Goal: Task Accomplishment & Management: Manage account settings

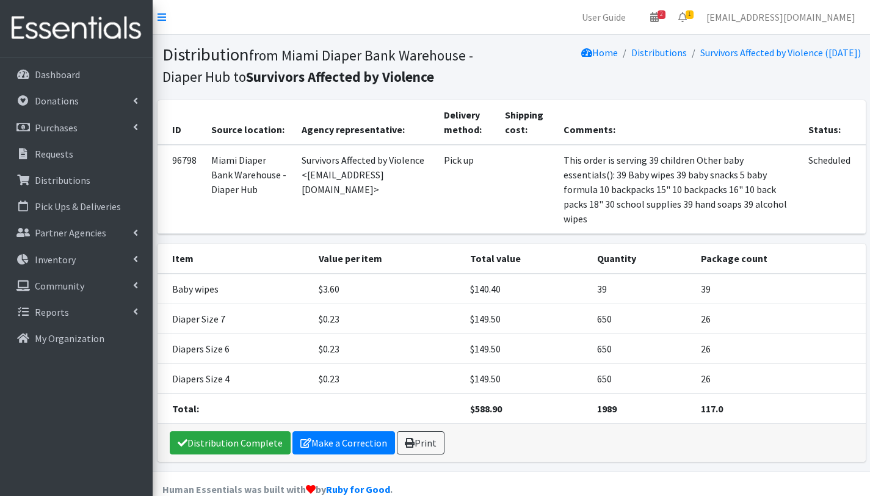
scroll to position [21, 0]
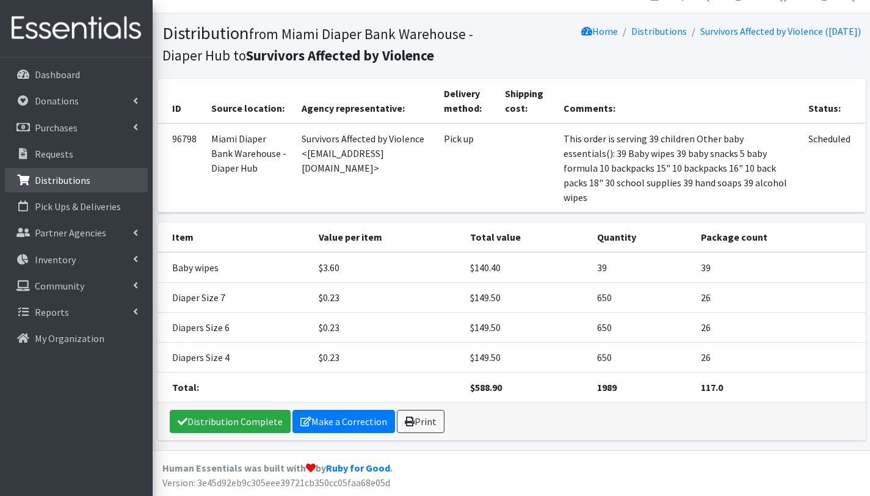
click at [76, 180] on p "Distributions" at bounding box center [63, 180] width 56 height 12
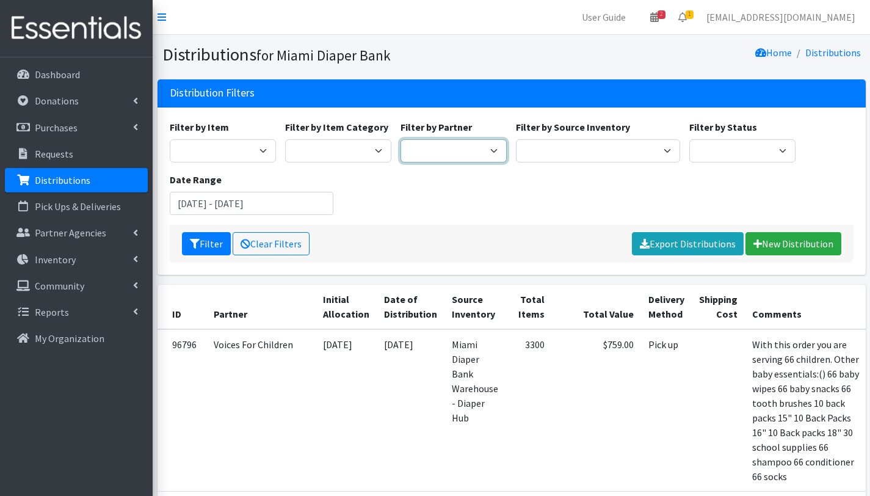
click at [456, 151] on select "305 Pink Pack A Safe Haven for Newborns Basic Needs [GEOGRAPHIC_DATA] [GEOGRAPH…" at bounding box center [453, 150] width 106 height 23
select select "6808"
click at [400, 139] on select "305 Pink Pack A Safe Haven for Newborns Basic Needs Miami Belafonte TACOLCY Cen…" at bounding box center [453, 150] width 106 height 23
click at [209, 243] on button "Filter" at bounding box center [206, 243] width 49 height 23
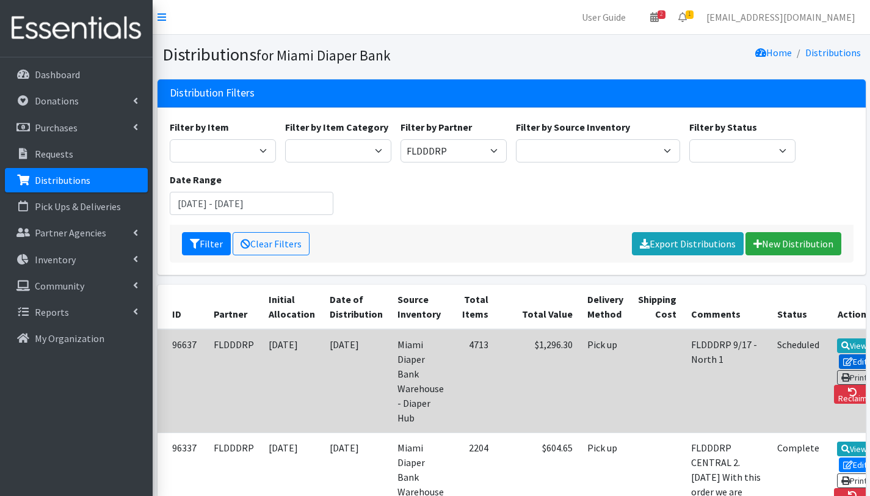
click at [840, 359] on link "Edit" at bounding box center [854, 361] width 33 height 15
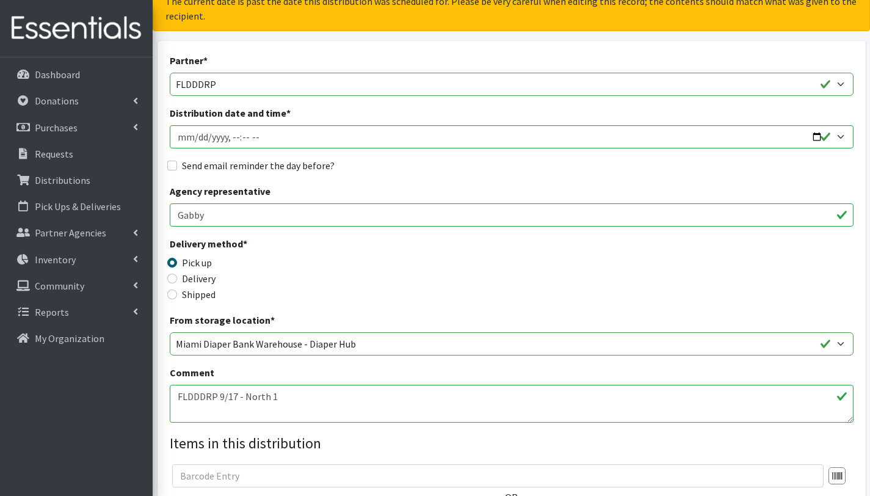
scroll to position [96, 0]
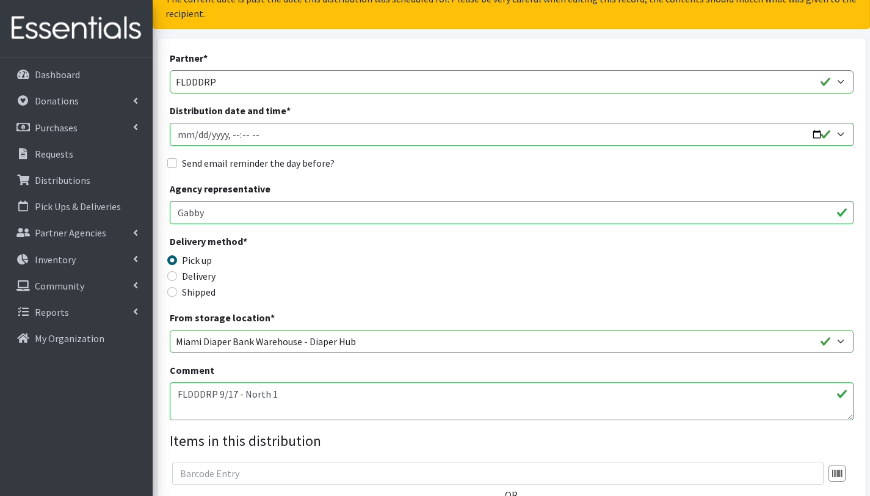
click at [201, 406] on textarea "FLDDDRP 9/17 - North 1" at bounding box center [511, 401] width 683 height 38
click at [215, 394] on textarea "FLDDDRP 9/17 - North 1" at bounding box center [511, 401] width 683 height 38
click at [186, 406] on textarea "FLDDDRP 9/17 - North 1" at bounding box center [511, 401] width 683 height 38
click at [236, 395] on textarea "FLDDDRP 9/17 - North 1" at bounding box center [511, 401] width 683 height 38
click at [330, 392] on textarea "FLDDDRP 9/17 - North 1" at bounding box center [511, 401] width 683 height 38
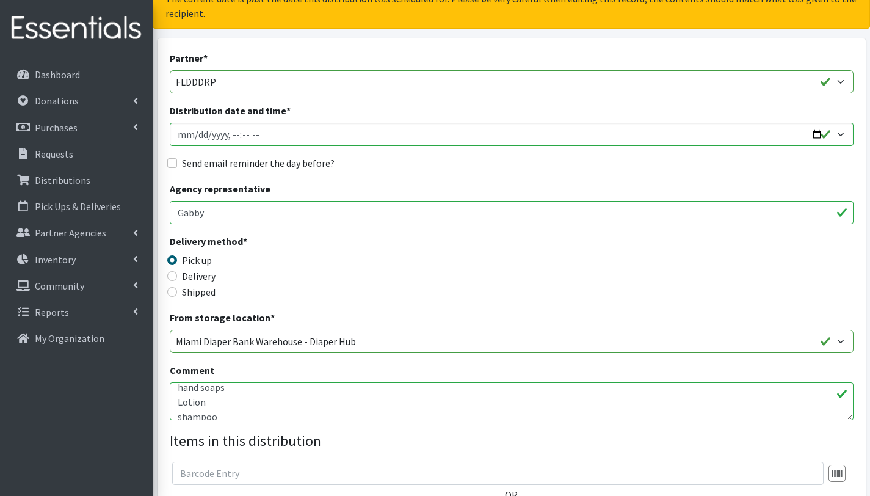
scroll to position [92, 0]
click at [243, 389] on textarea "FLDDDRP 9/17 - North 1" at bounding box center [511, 401] width 683 height 38
click at [269, 403] on textarea "FLDDDRP 9/17 - North 1" at bounding box center [511, 401] width 683 height 38
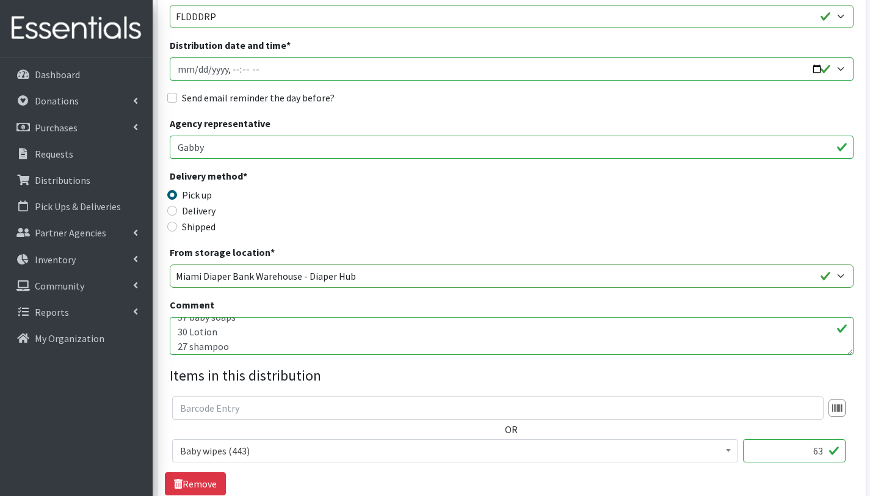
scroll to position [132, 0]
type textarea "FLDDDRP [DATE] - North 1 This order is serving 57 children= 41 households. 91% …"
drag, startPoint x: 820, startPoint y: 450, endPoint x: 828, endPoint y: 455, distance: 9.6
click at [823, 452] on input "63" at bounding box center [794, 450] width 103 height 23
type input "6"
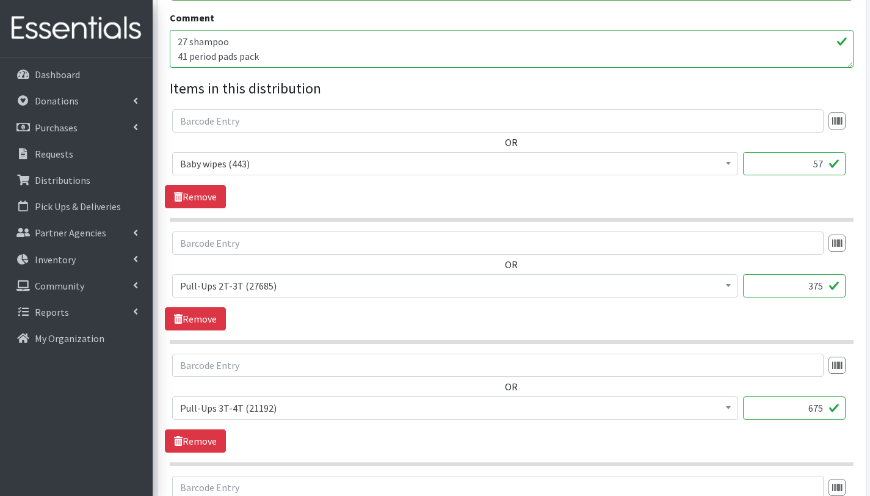
scroll to position [472, 0]
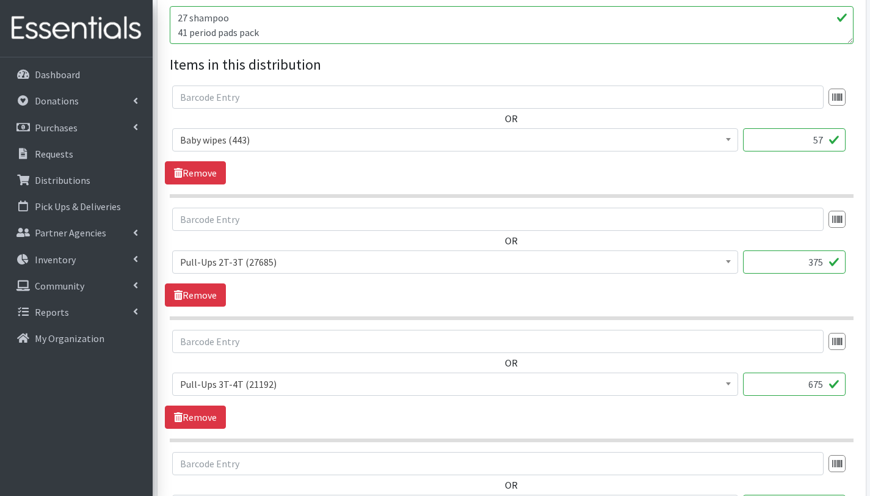
type input "57"
click at [821, 261] on input "375" at bounding box center [794, 261] width 103 height 23
type input "300"
click at [821, 387] on input "675" at bounding box center [794, 383] width 103 height 23
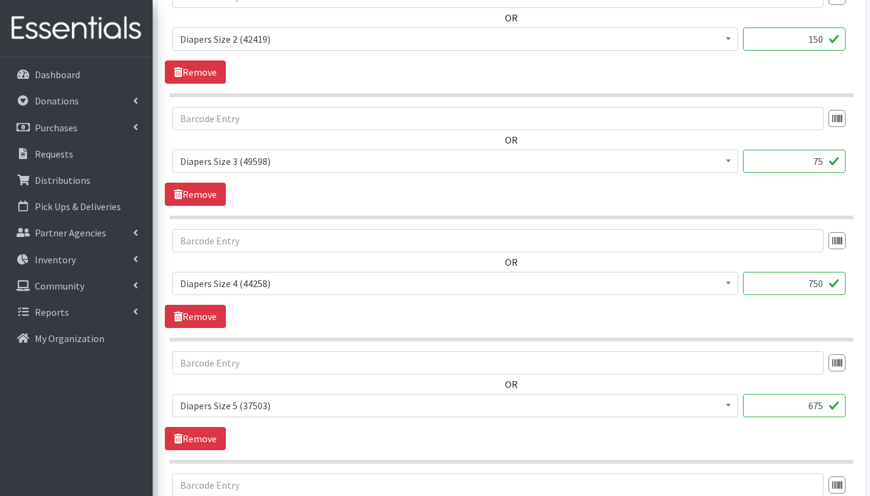
scroll to position [1185, 0]
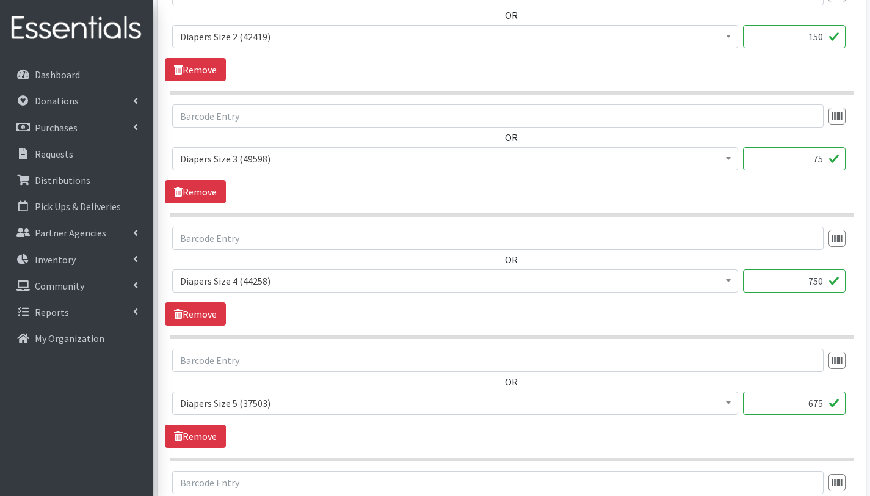
type input "600"
click at [821, 38] on input "150" at bounding box center [794, 36] width 103 height 23
type input "1"
type input "75"
click at [853, 143] on div "OR # - Total number of kids being served with this order: (0) Adult Briefs (Lar…" at bounding box center [511, 142] width 693 height 76
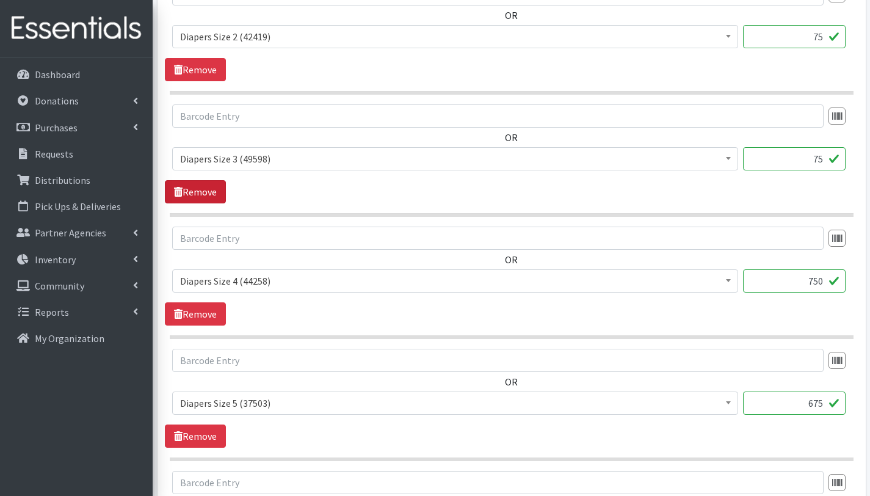
click at [209, 195] on link "Remove" at bounding box center [195, 191] width 61 height 23
click at [823, 158] on input "750" at bounding box center [794, 158] width 103 height 23
type input "7"
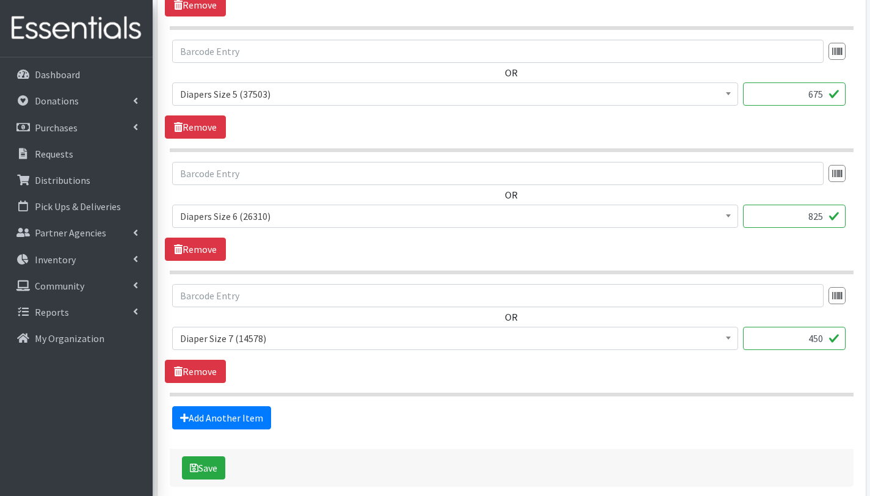
scroll to position [1372, 0]
type input "675"
click at [209, 470] on button "Save" at bounding box center [203, 466] width 43 height 23
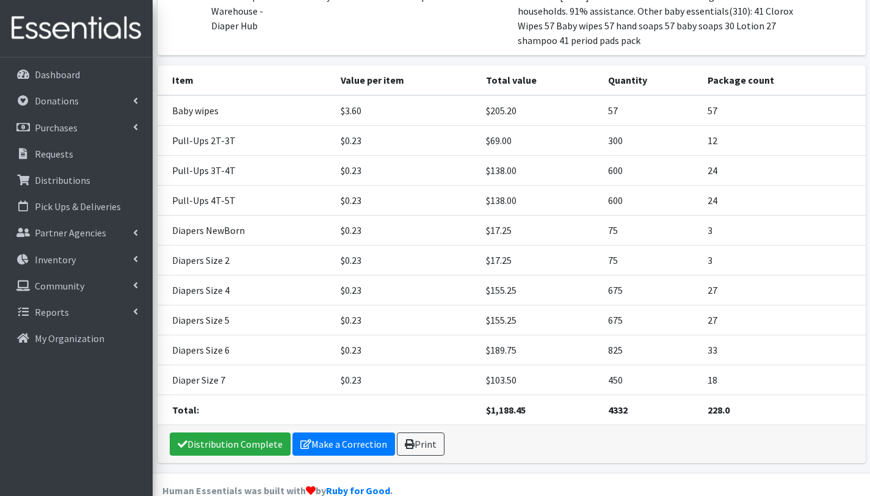
scroll to position [281, 0]
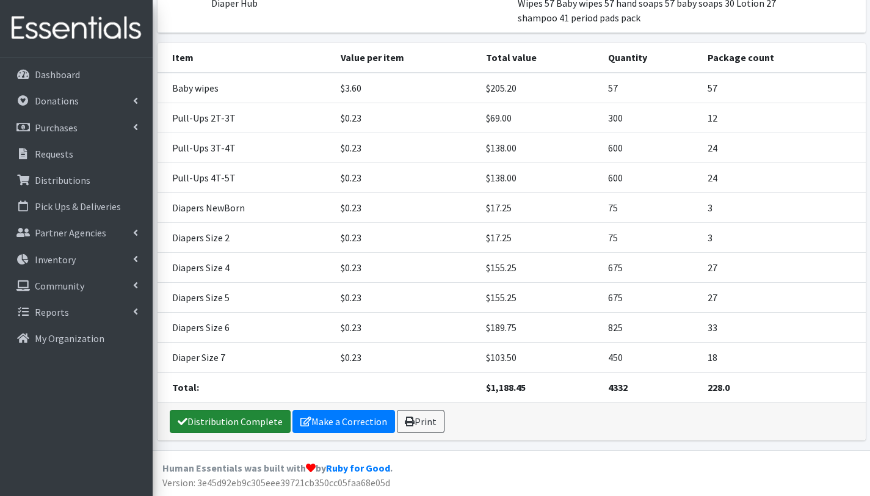
click at [258, 422] on link "Distribution Complete" at bounding box center [230, 420] width 121 height 23
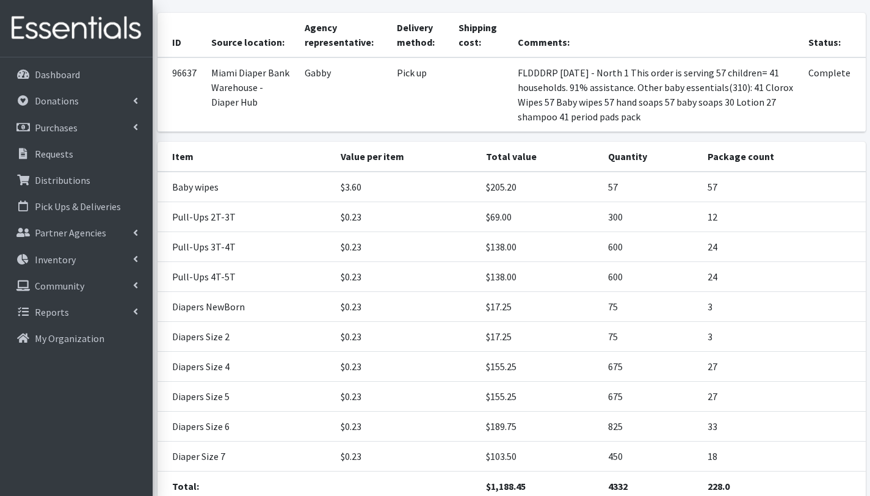
scroll to position [226, 0]
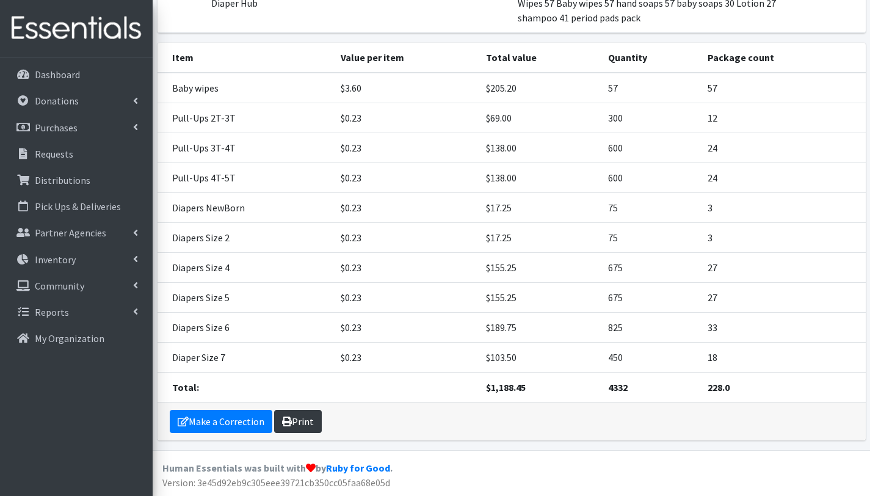
click at [292, 422] on link "Print" at bounding box center [298, 420] width 48 height 23
click at [74, 234] on p "Partner Agencies" at bounding box center [70, 232] width 71 height 12
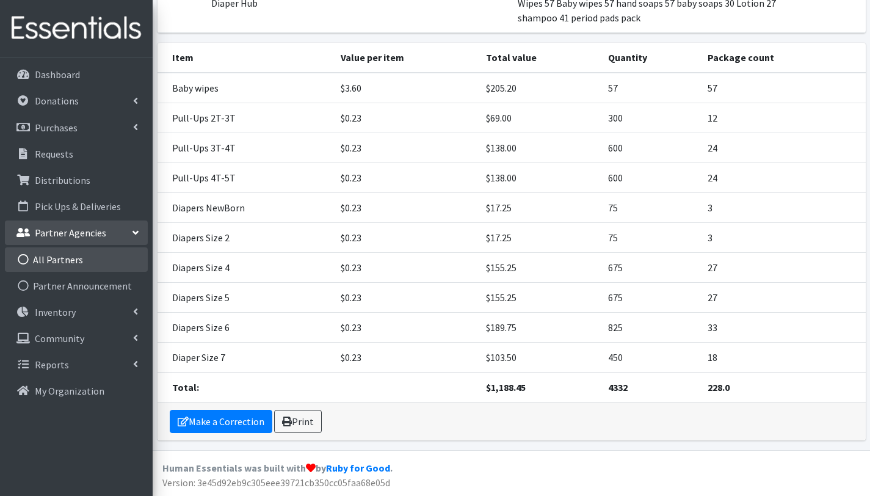
click at [71, 261] on link "All Partners" at bounding box center [76, 259] width 143 height 24
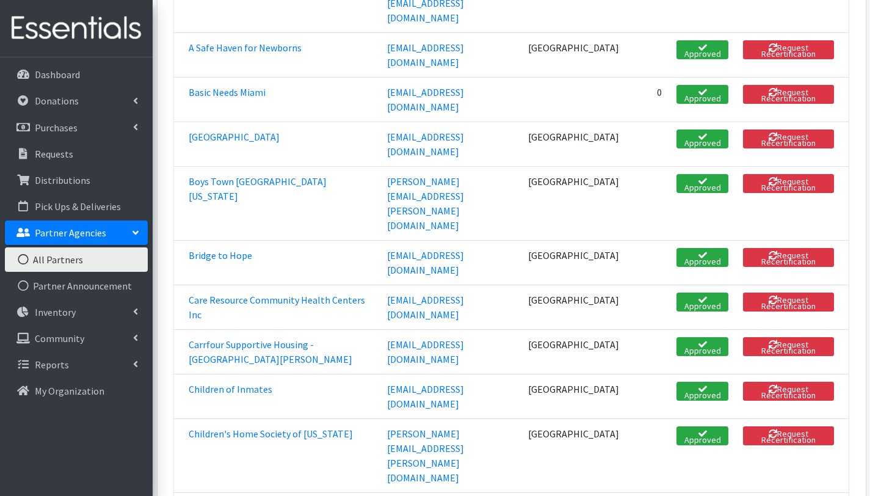
scroll to position [297, 0]
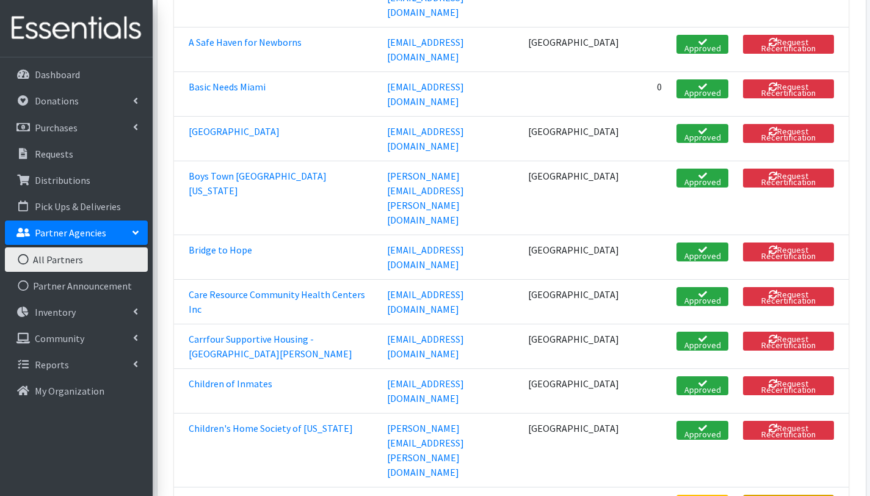
click at [767, 494] on link "Review Applicant's Profile" at bounding box center [788, 503] width 91 height 19
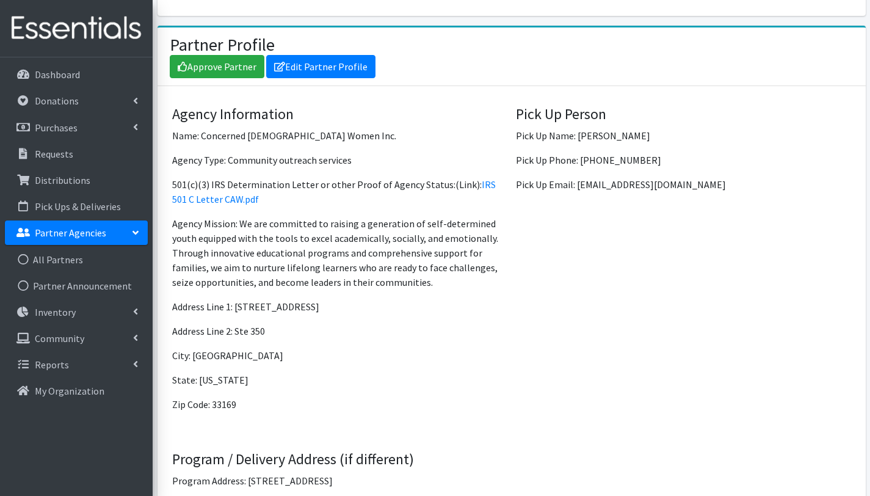
scroll to position [899, 0]
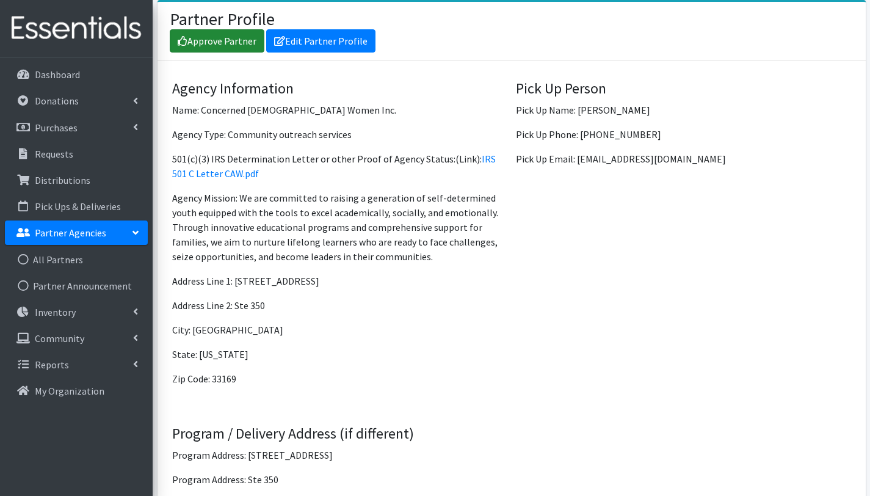
click at [221, 47] on link "Approve Partner" at bounding box center [217, 40] width 95 height 23
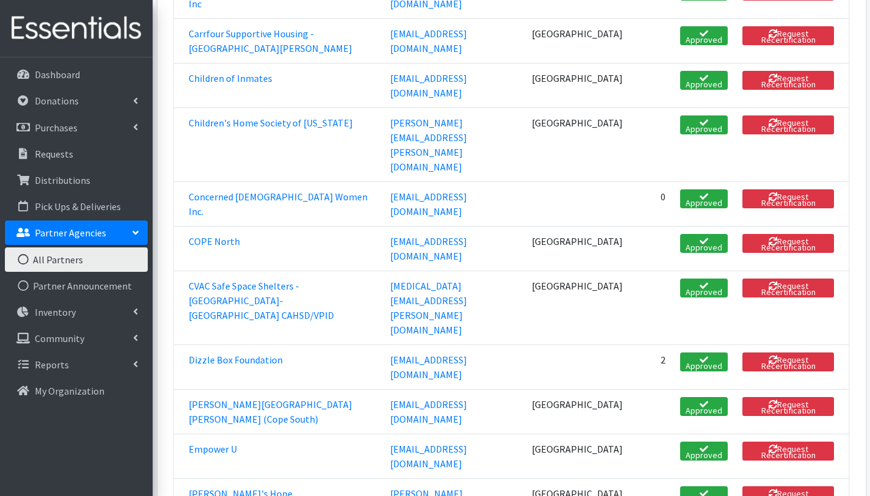
scroll to position [583, 0]
